Goal: Use online tool/utility: Utilize a website feature to perform a specific function

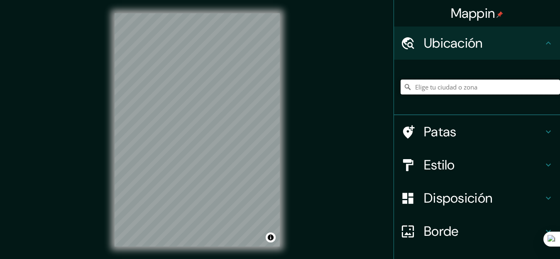
click at [436, 89] on input "Elige tu ciudad o zona" at bounding box center [479, 87] width 159 height 15
drag, startPoint x: 499, startPoint y: 88, endPoint x: 390, endPoint y: 81, distance: 109.4
click at [394, 81] on div "Gifu, Prefectura de [GEOGRAPHIC_DATA], [GEOGRAPHIC_DATA]" at bounding box center [477, 88] width 166 height 56
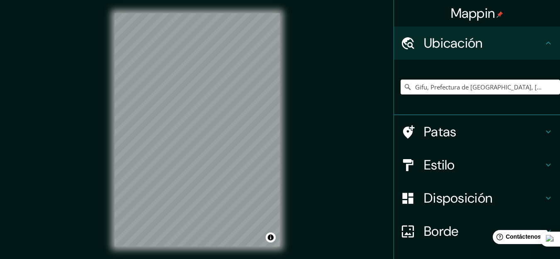
paste input "edificio de apartamentos gifu kitagata gifu"
type input "[GEOGRAPHIC_DATA], [GEOGRAPHIC_DATA], Prefectura de [GEOGRAPHIC_DATA], [GEOGRAP…"
click at [453, 164] on h4 "Estilo" at bounding box center [483, 165] width 119 height 17
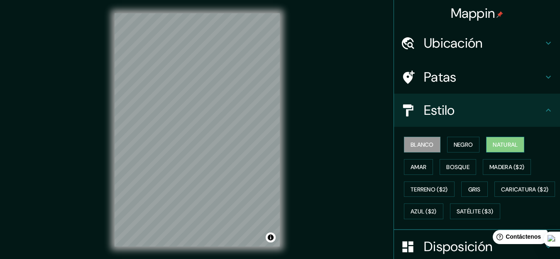
click at [499, 146] on font "Natural" at bounding box center [504, 144] width 25 height 7
click at [468, 190] on font "Gris" at bounding box center [474, 189] width 12 height 7
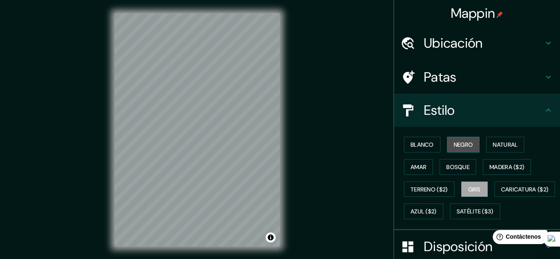
click at [447, 149] on button "Negro" at bounding box center [463, 145] width 33 height 16
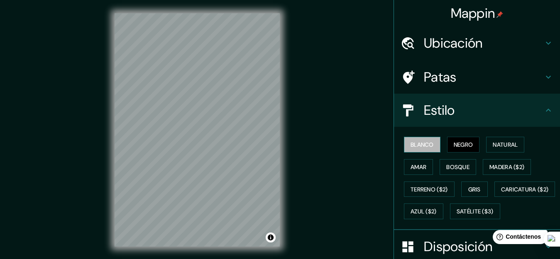
click at [415, 141] on font "Blanco" at bounding box center [421, 144] width 23 height 7
click at [453, 139] on font "Negro" at bounding box center [462, 144] width 19 height 11
click at [519, 103] on h4 "Estilo" at bounding box center [483, 110] width 119 height 17
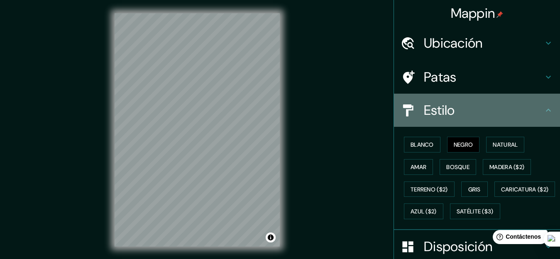
click at [543, 107] on icon at bounding box center [548, 110] width 10 height 10
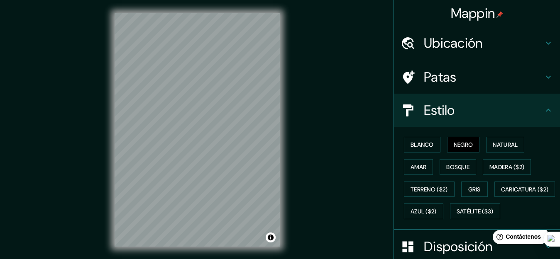
click at [522, 74] on h4 "Patas" at bounding box center [483, 77] width 119 height 17
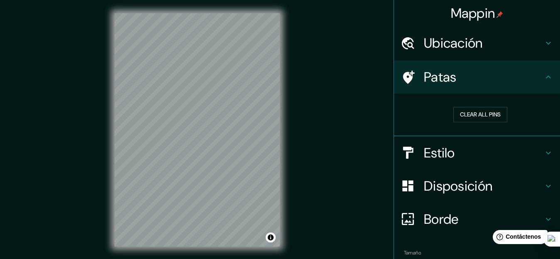
scroll to position [46, 0]
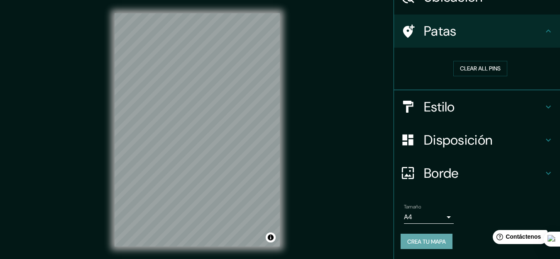
click at [422, 245] on font "Crea tu mapa" at bounding box center [426, 241] width 39 height 7
click at [409, 238] on font "Crea tu mapa" at bounding box center [426, 241] width 39 height 7
click at [431, 244] on font "Crea tu mapa" at bounding box center [426, 241] width 39 height 7
